Goal: Transaction & Acquisition: Purchase product/service

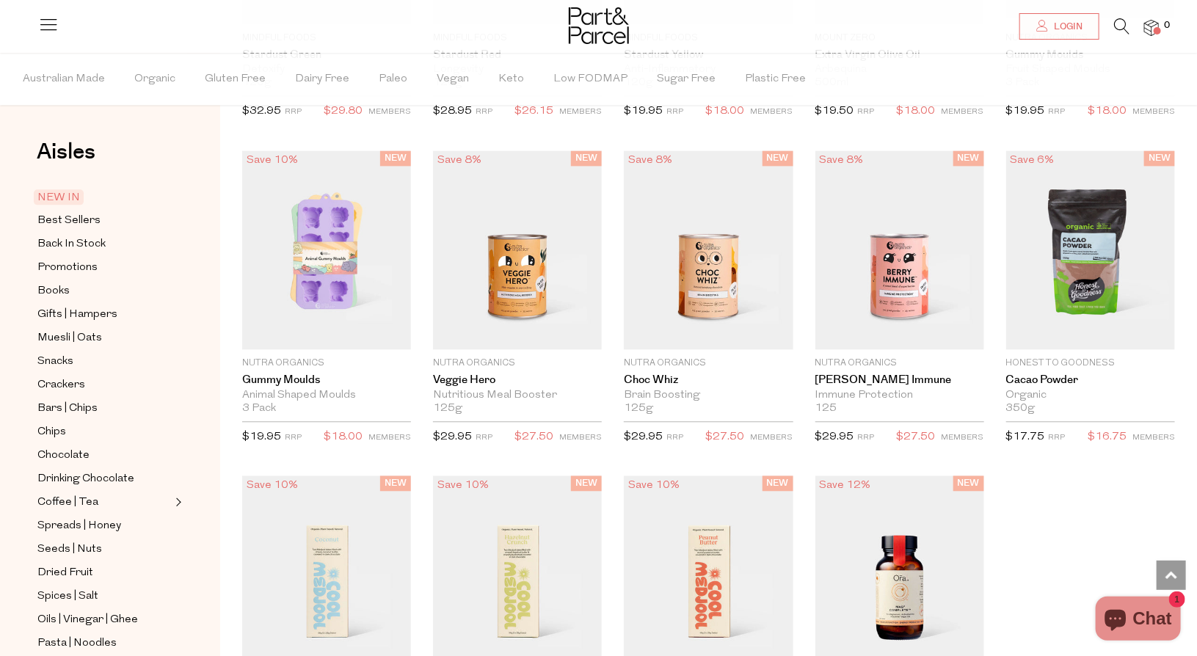
scroll to position [1583, 0]
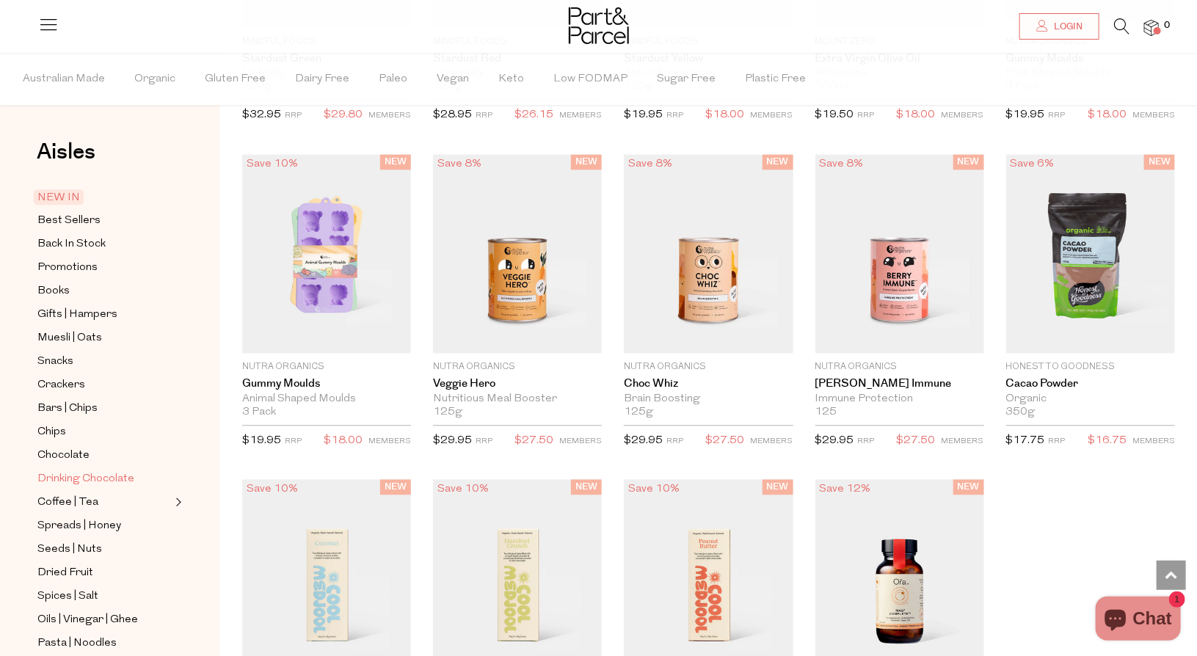
click at [118, 475] on span "Drinking Chocolate" at bounding box center [85, 479] width 97 height 18
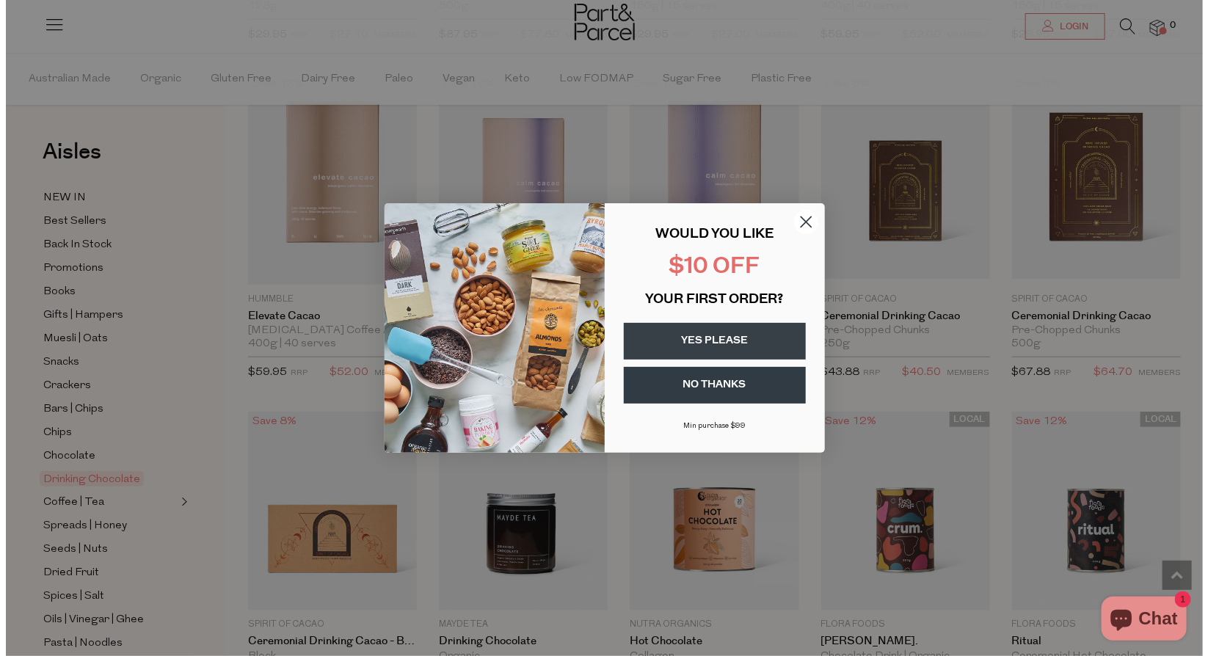
scroll to position [458, 0]
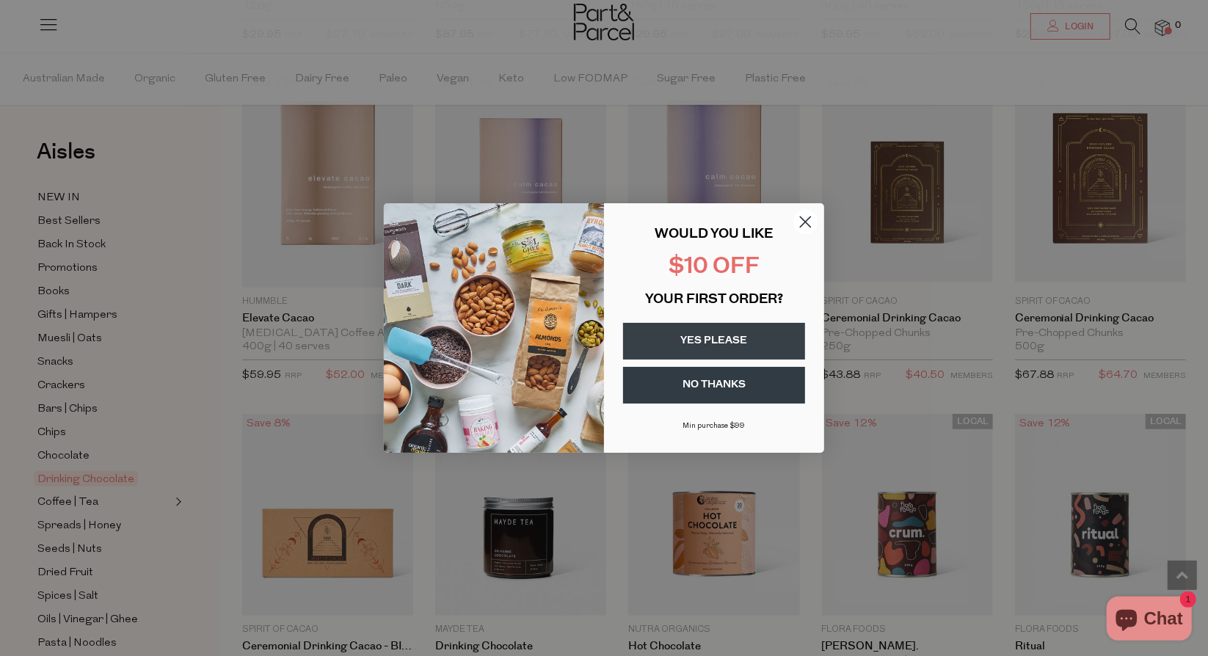
click at [1172, 222] on html "Ready to stock up? Close No items in your parcel. Loading Join to Save on this …" at bounding box center [604, 224] width 1208 height 1365
click at [811, 218] on circle "Close dialog" at bounding box center [805, 222] width 24 height 24
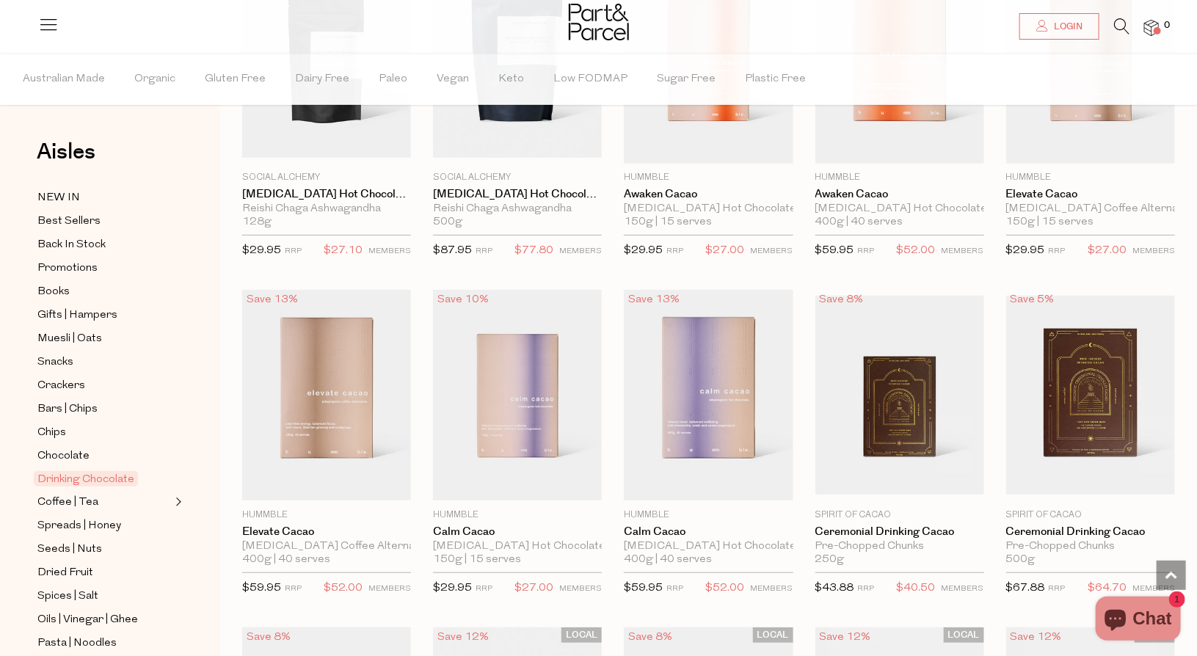
scroll to position [238, 0]
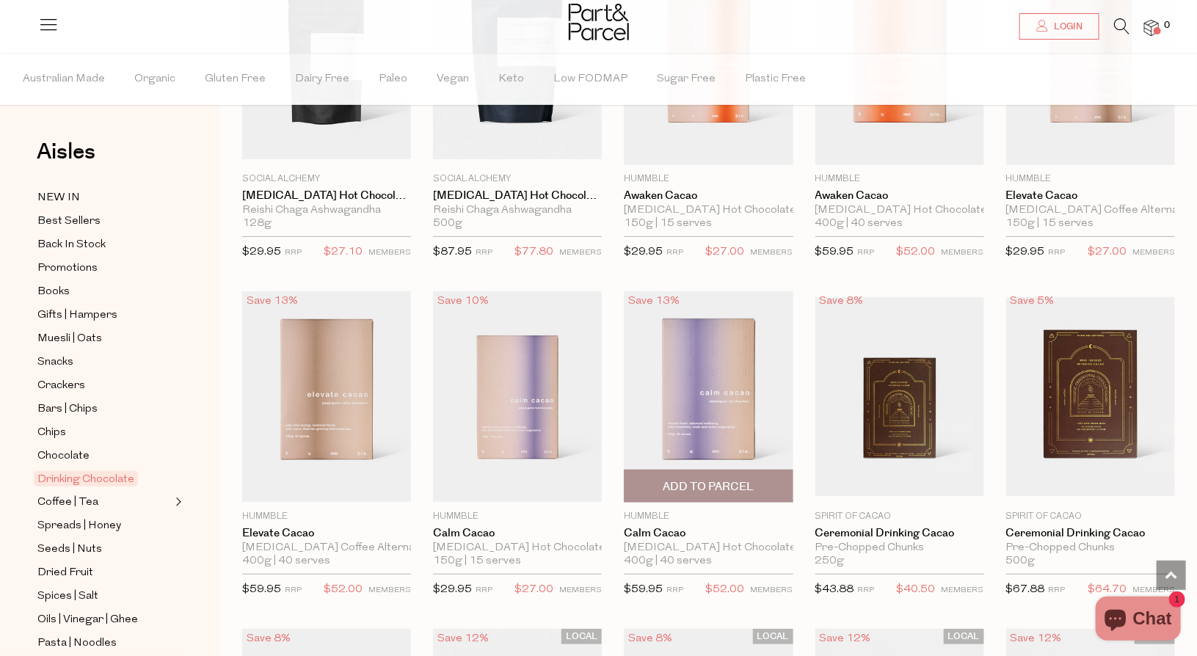
click at [703, 378] on img at bounding box center [708, 396] width 169 height 211
